Goal: Navigation & Orientation: Find specific page/section

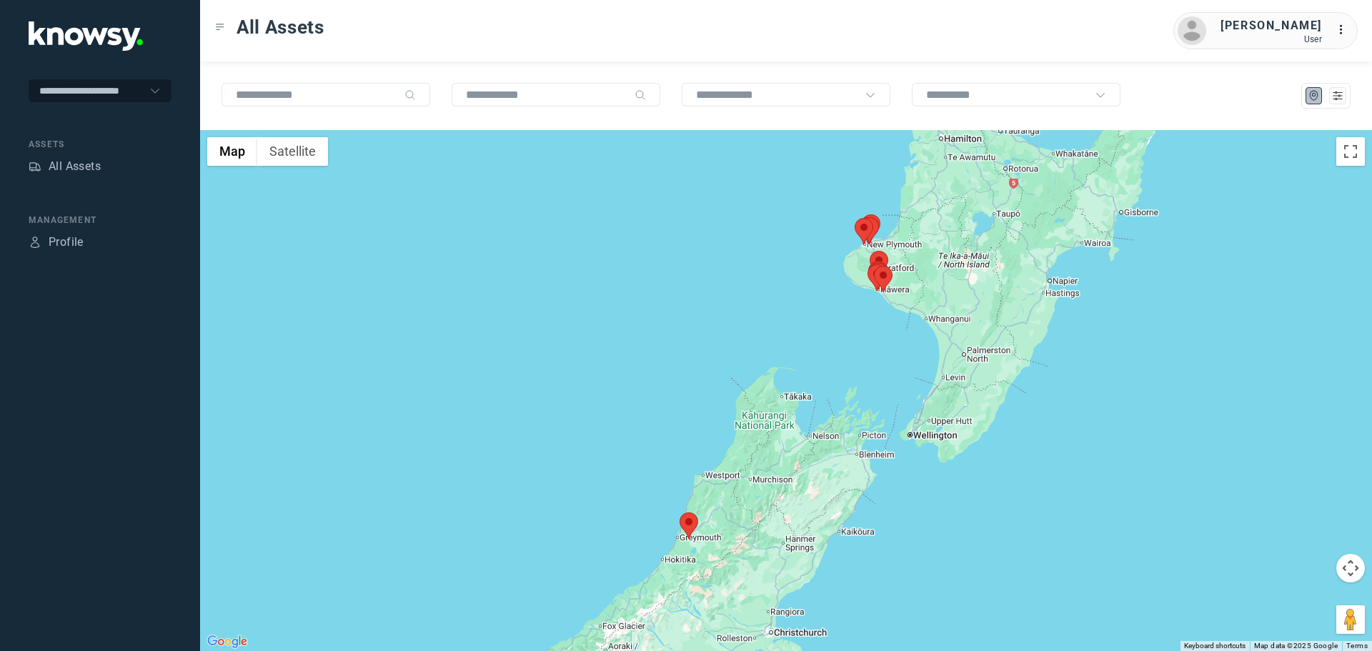
click at [471, 41] on div "All Assets [PERSON_NAME] User ..." at bounding box center [786, 30] width 1172 height 61
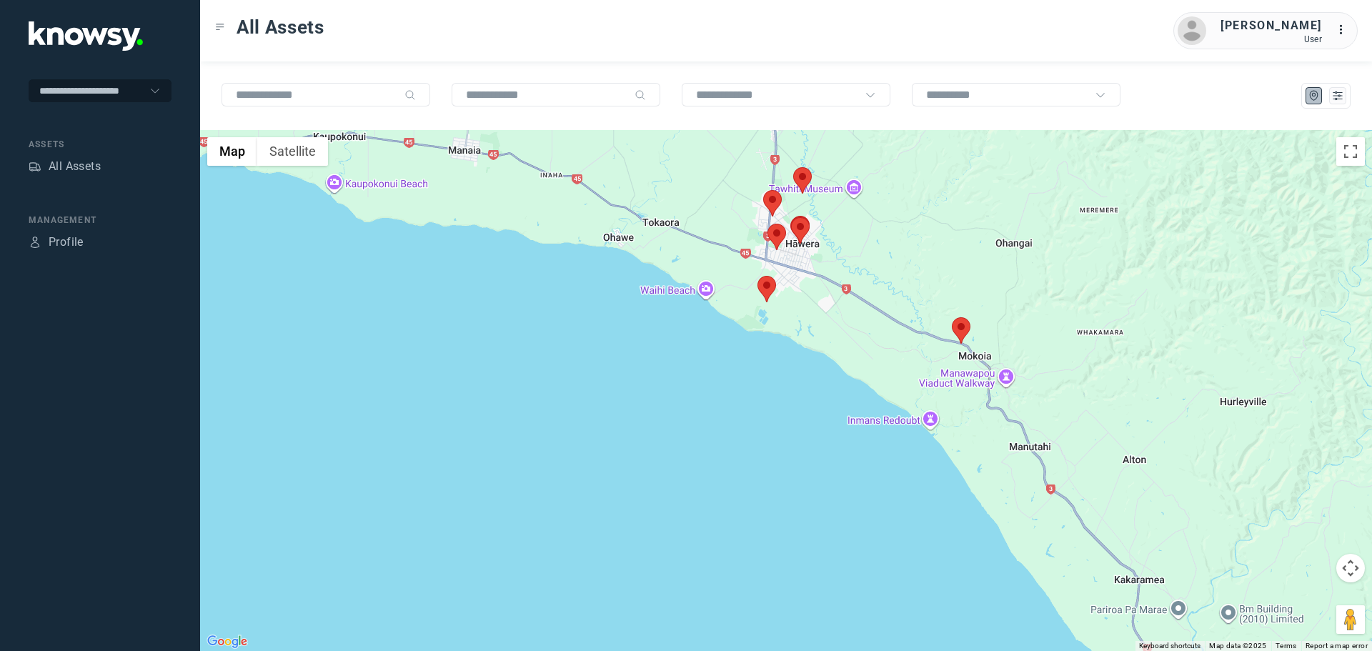
click at [952, 317] on area at bounding box center [952, 317] width 0 height 0
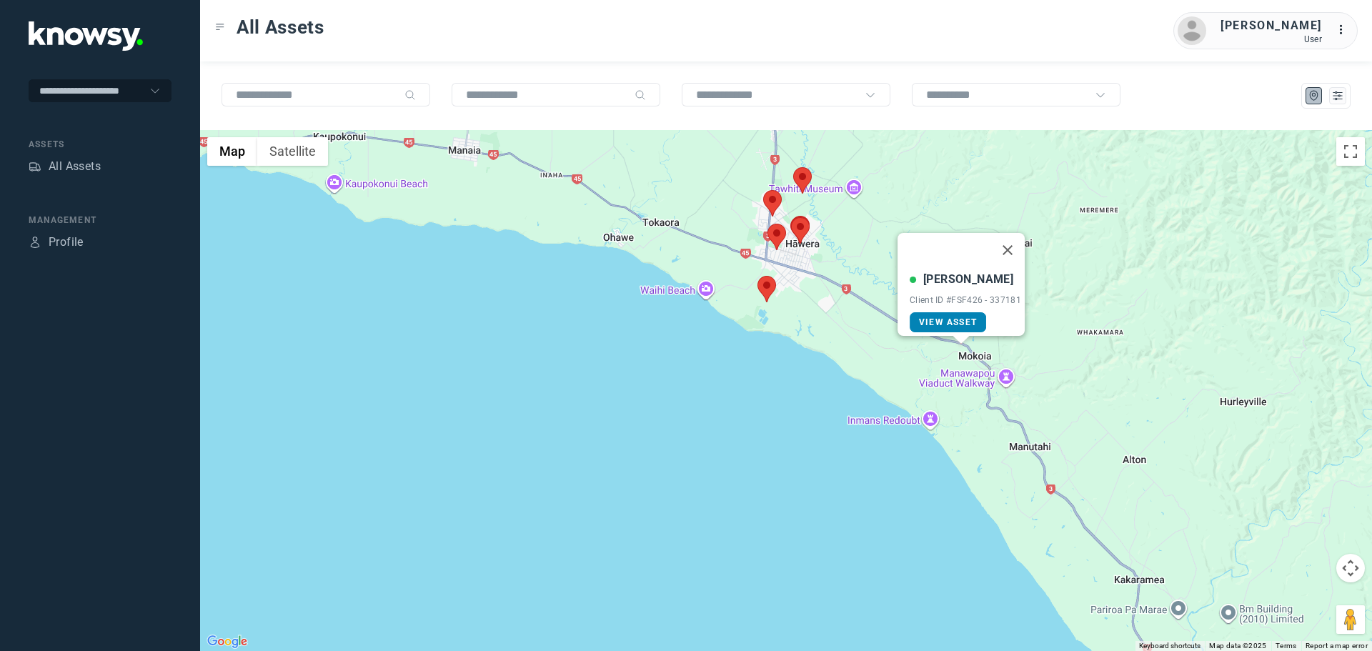
click at [953, 317] on span "View Asset" at bounding box center [948, 322] width 58 height 10
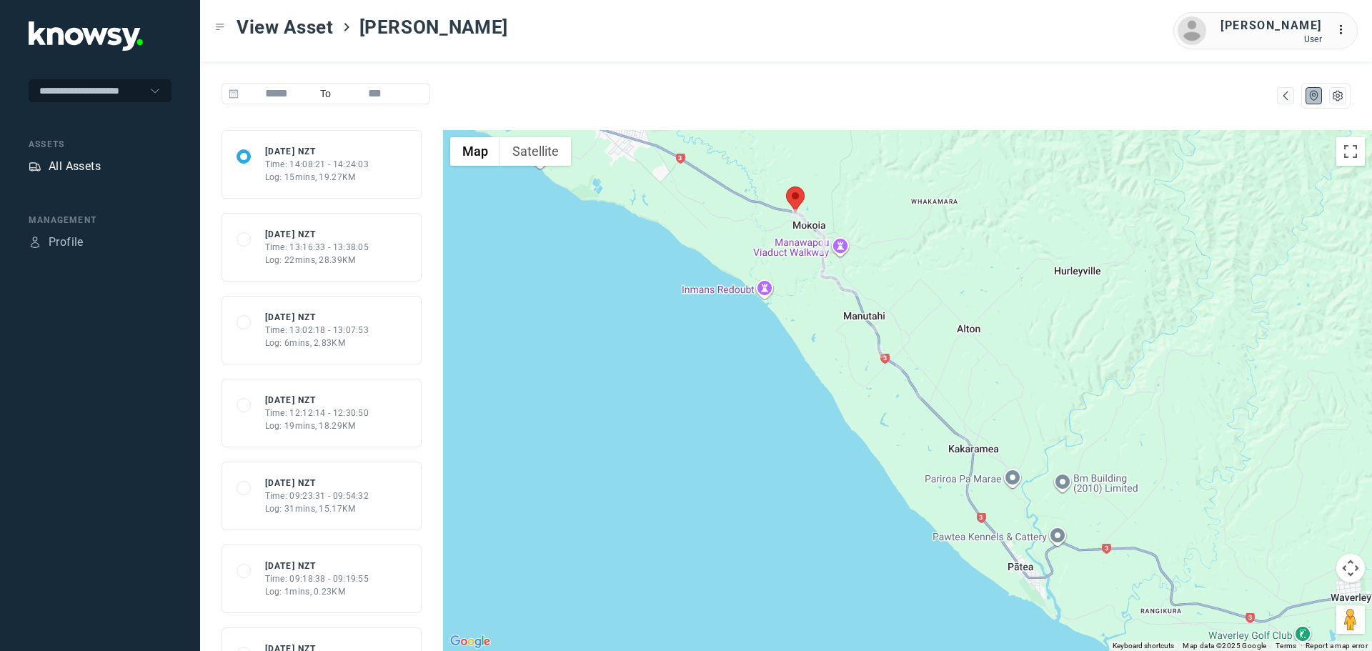
click at [58, 169] on div "All Assets" at bounding box center [75, 166] width 52 height 17
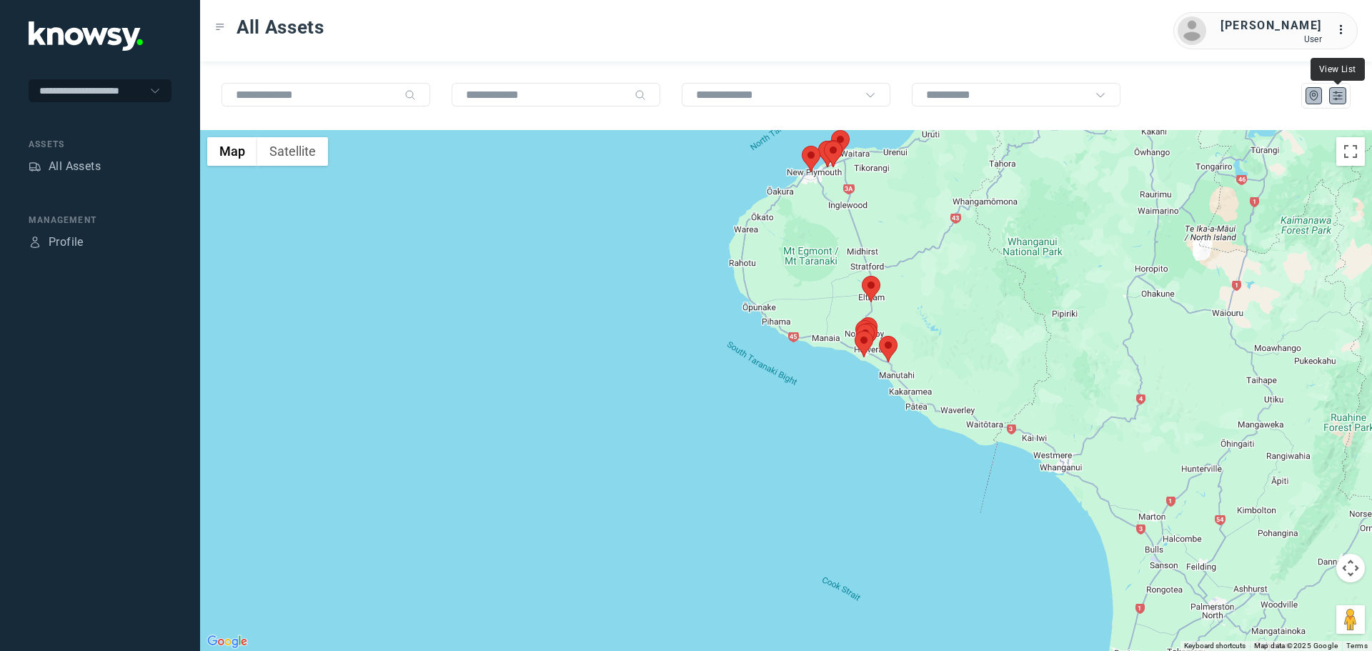
click at [1334, 96] on icon "List" at bounding box center [1337, 95] width 13 height 13
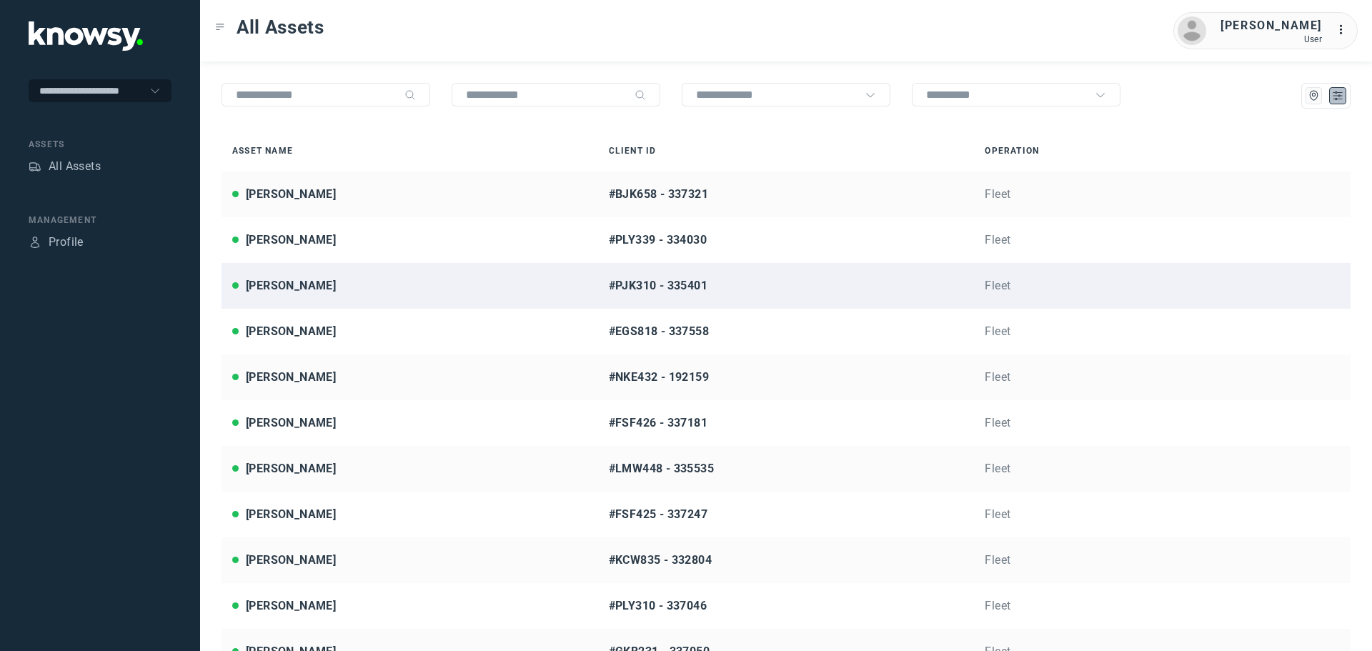
click at [329, 287] on div "[PERSON_NAME]" at bounding box center [291, 285] width 90 height 17
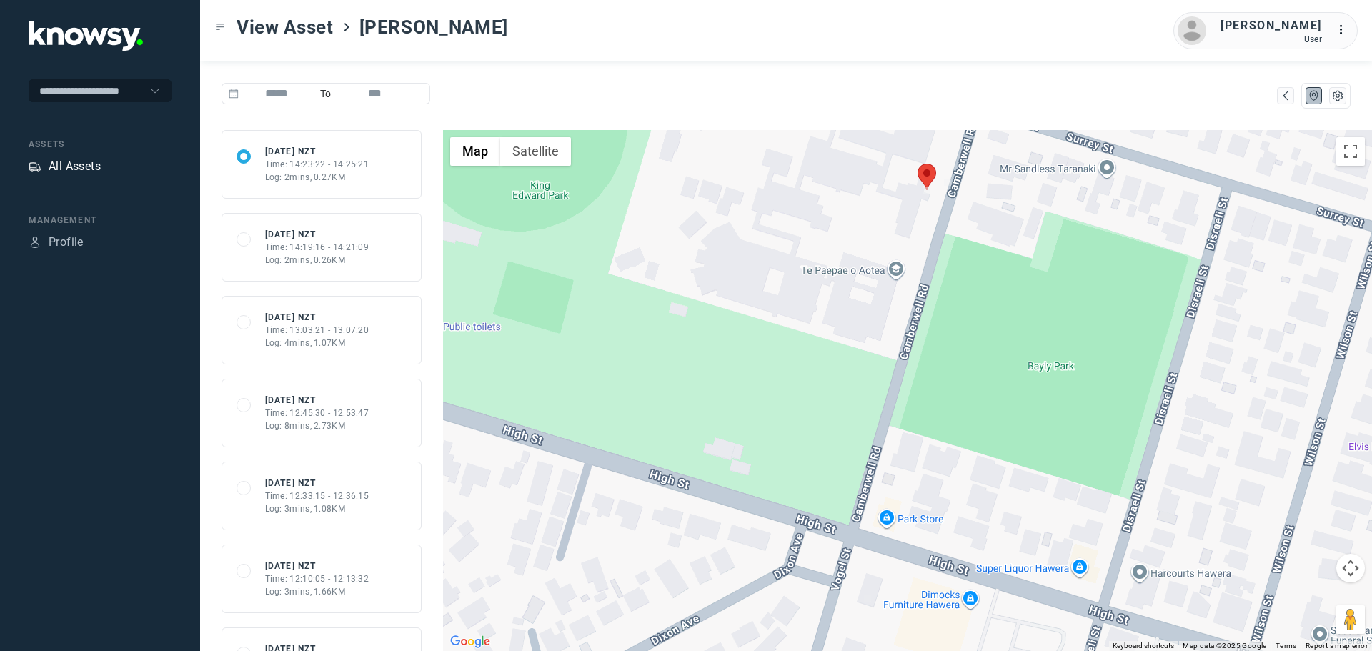
click at [87, 170] on div "All Assets" at bounding box center [75, 166] width 52 height 17
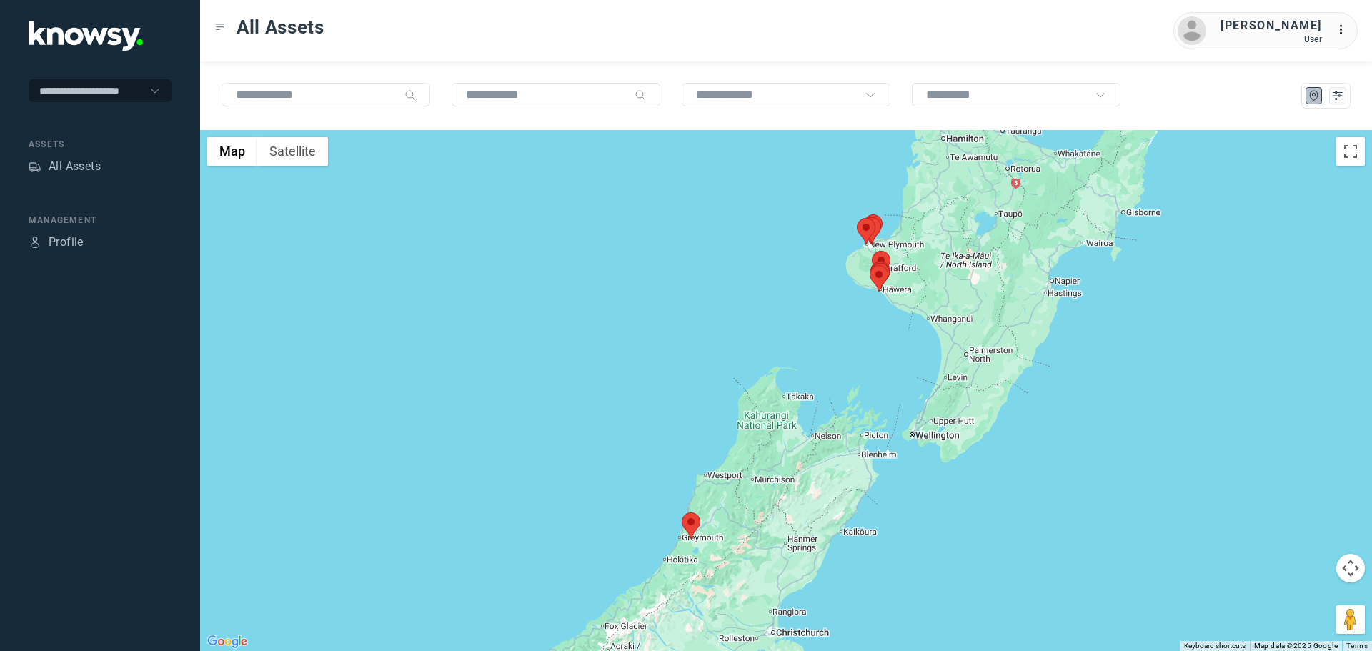
click at [730, 38] on div "All Assets [PERSON_NAME] User ..." at bounding box center [786, 30] width 1172 height 61
